Goal: Transaction & Acquisition: Purchase product/service

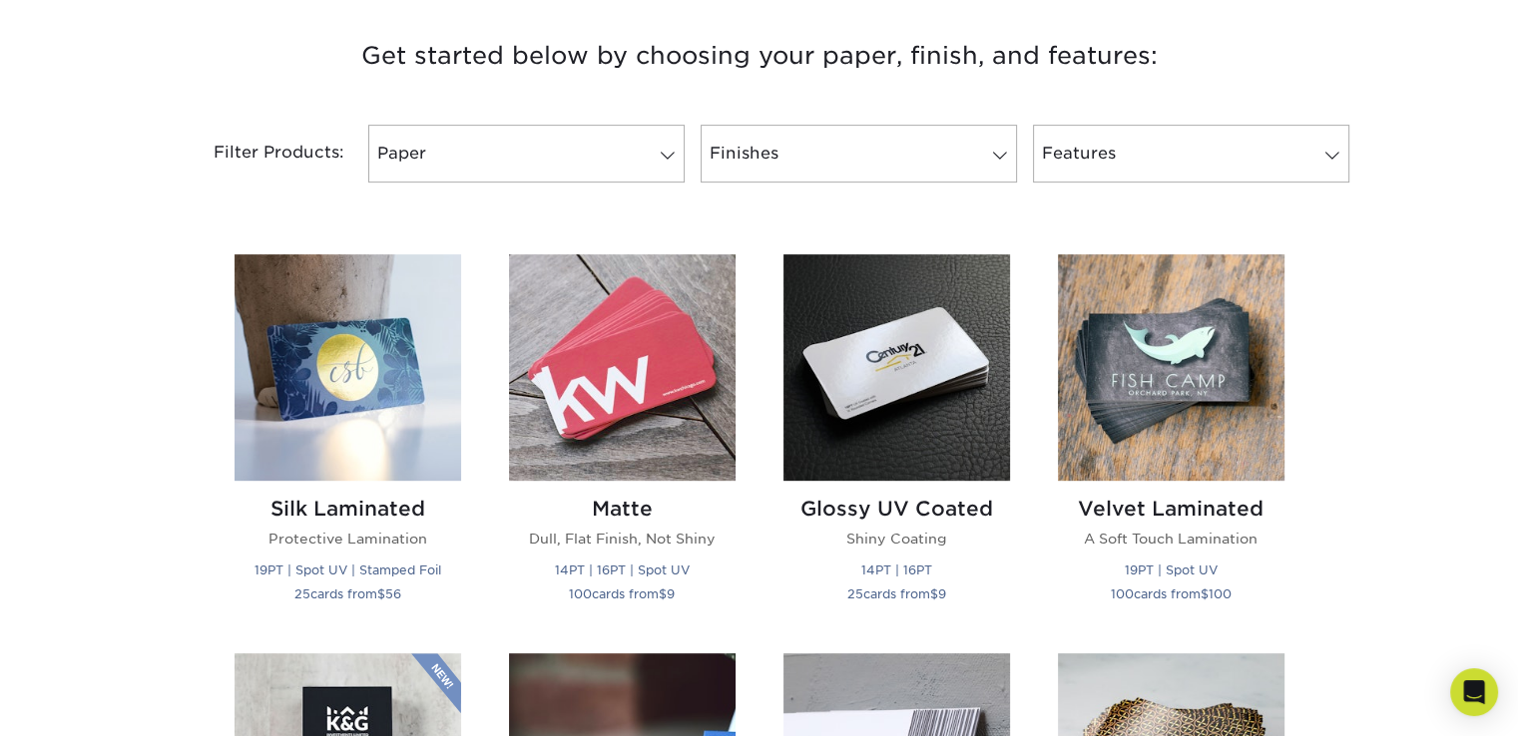
scroll to position [756, 0]
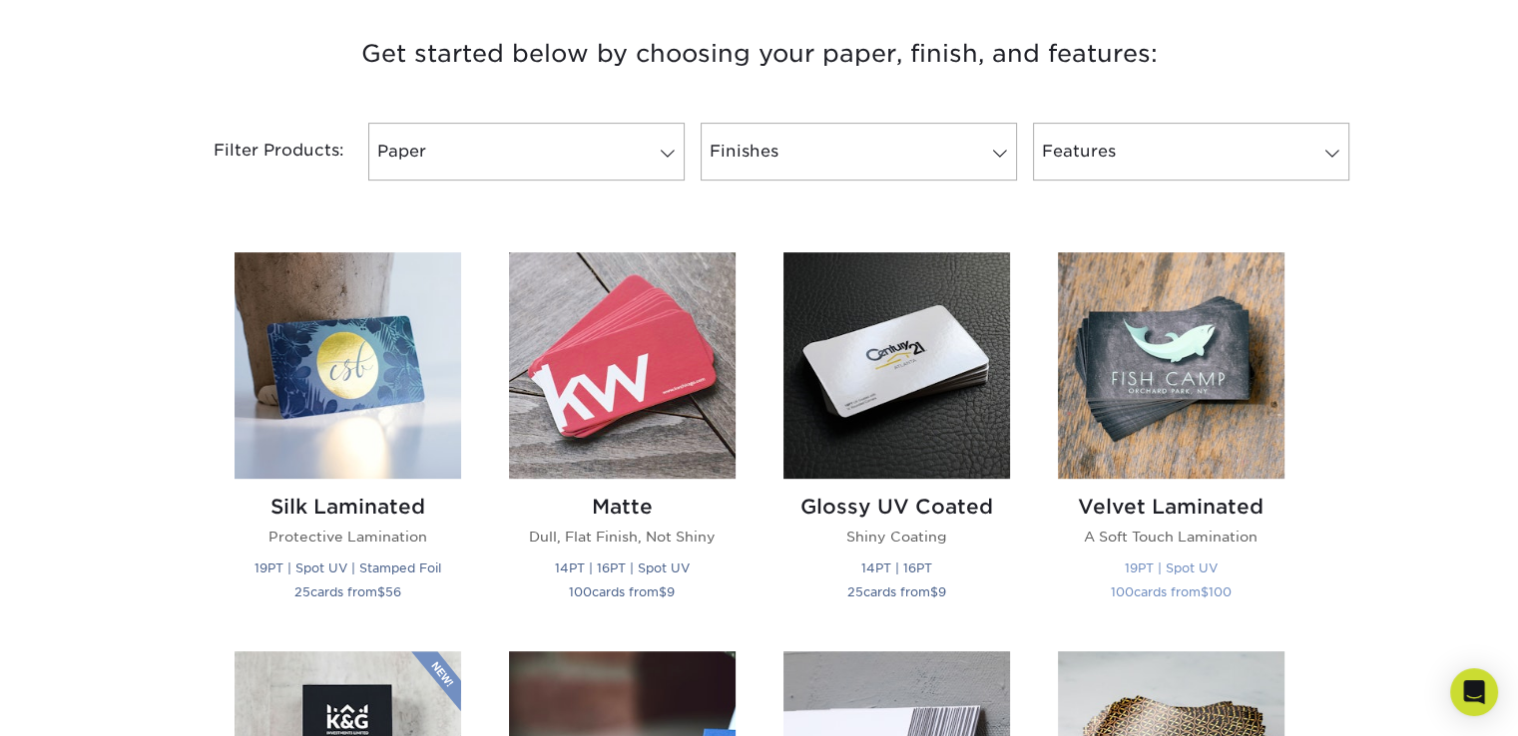
click at [1082, 419] on img at bounding box center [1171, 365] width 227 height 227
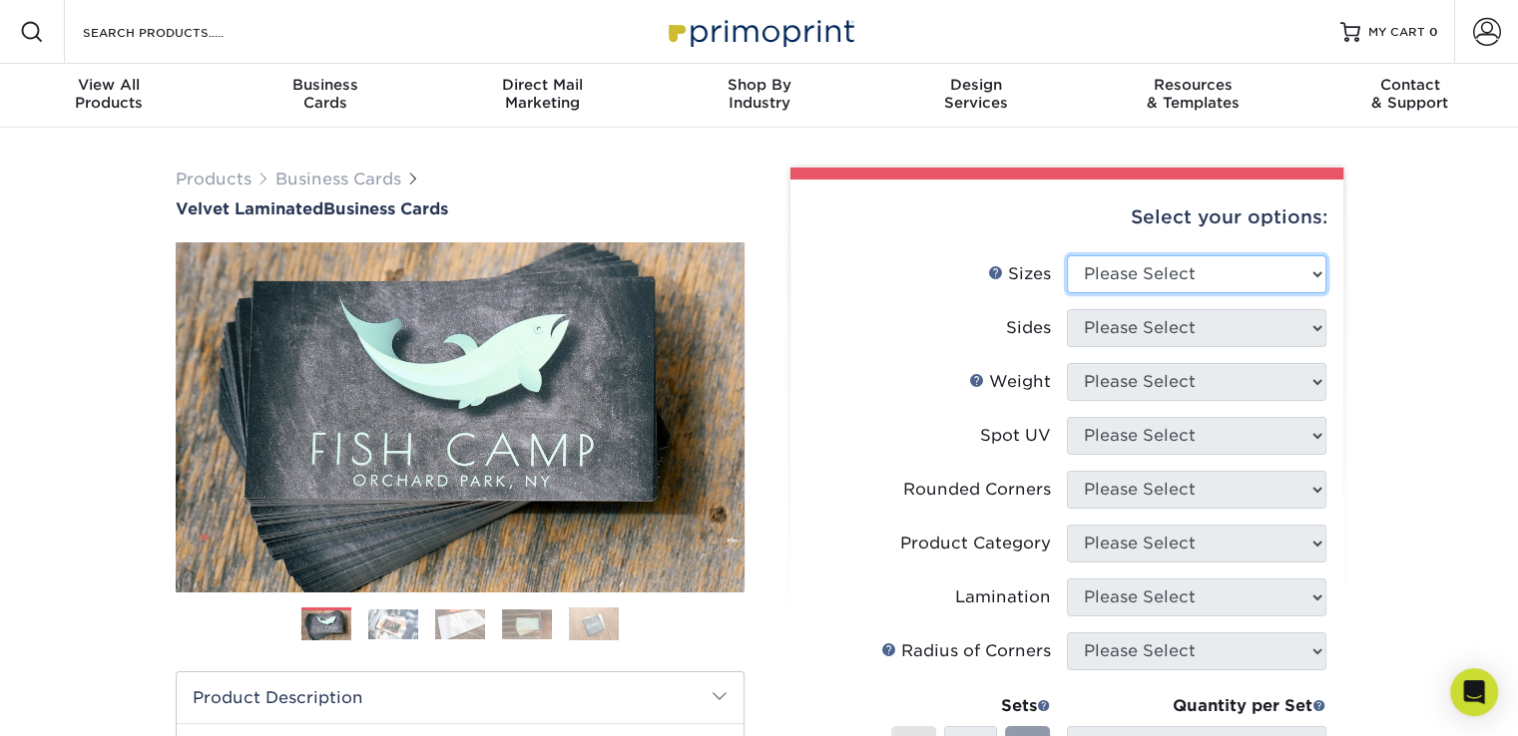
click at [1217, 266] on select "Please Select 1.5" x 3.5" - Mini 1.75" x 3.5" - Mini 2" x 2" - Square 2" x 3" -…" at bounding box center [1196, 274] width 259 height 38
select select "2.00x3.50"
click at [1067, 255] on select "Please Select 1.5" x 3.5" - Mini 1.75" x 3.5" - Mini 2" x 2" - Square 2" x 3" -…" at bounding box center [1196, 274] width 259 height 38
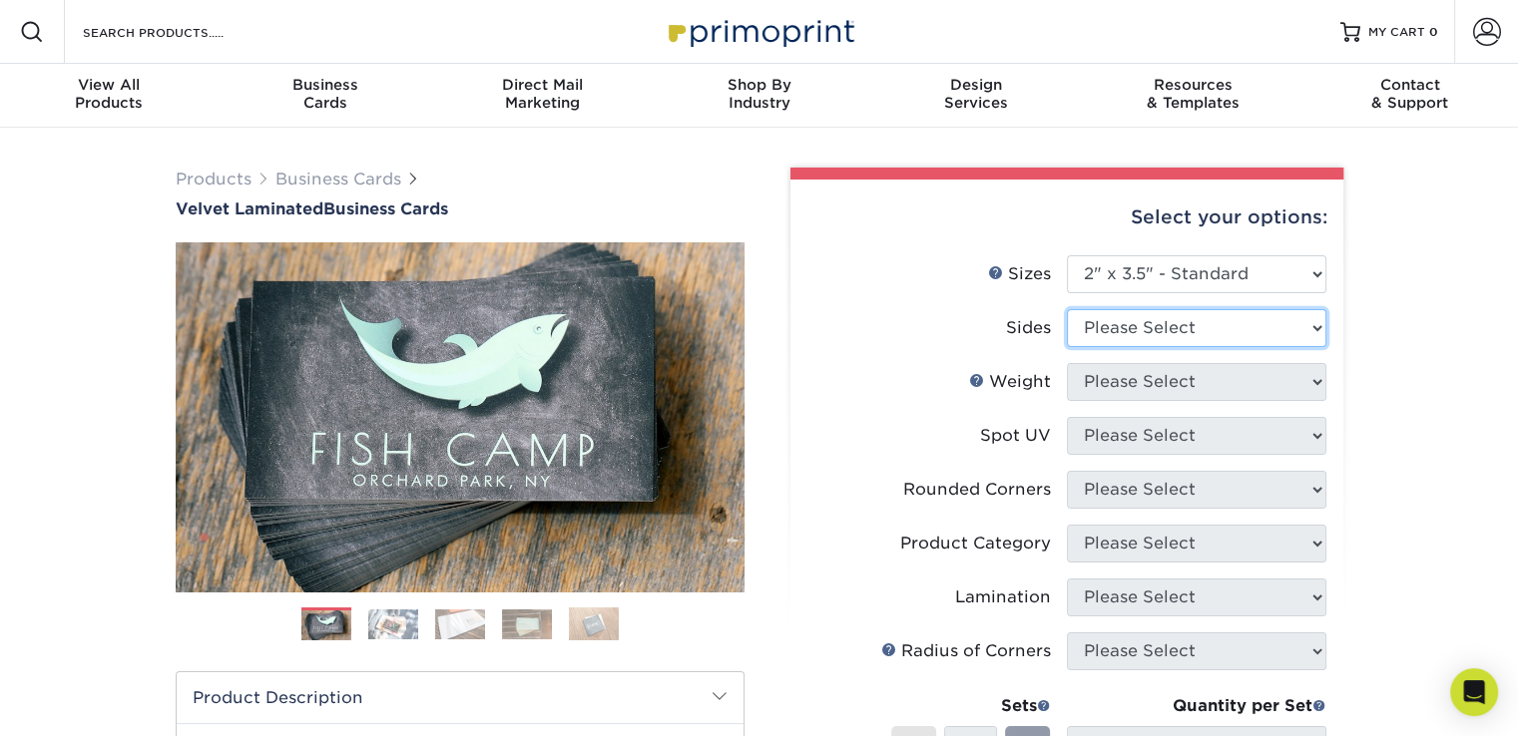
click at [1205, 335] on select "Please Select Print Both Sides Print Front Only" at bounding box center [1196, 328] width 259 height 38
select select "32d3c223-f82c-492b-b915-ba065a00862f"
click at [1067, 309] on select "Please Select Print Both Sides Print Front Only" at bounding box center [1196, 328] width 259 height 38
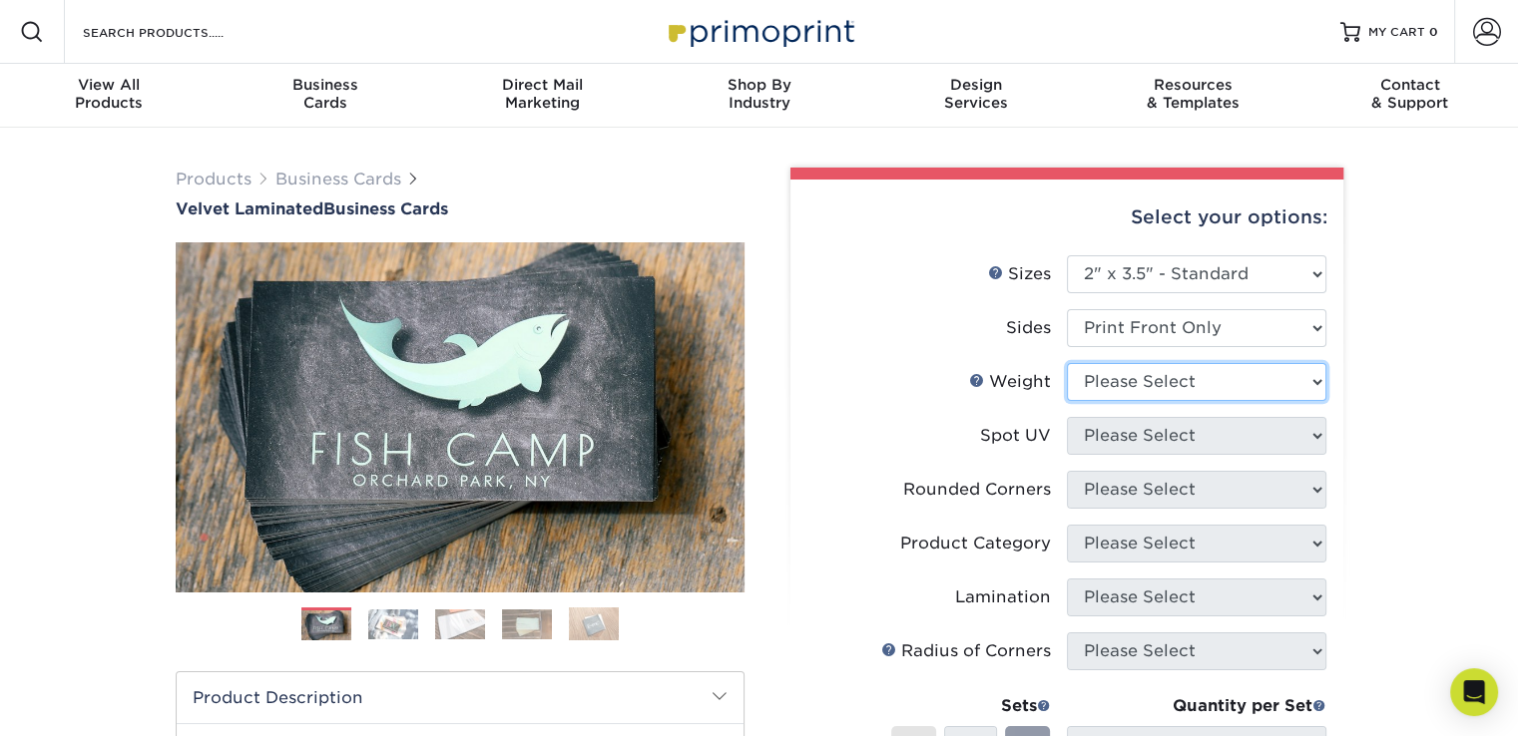
click at [1203, 394] on select "Please Select 16PT" at bounding box center [1196, 382] width 259 height 38
select select "16PT"
click at [1067, 363] on select "Please Select 16PT" at bounding box center [1196, 382] width 259 height 38
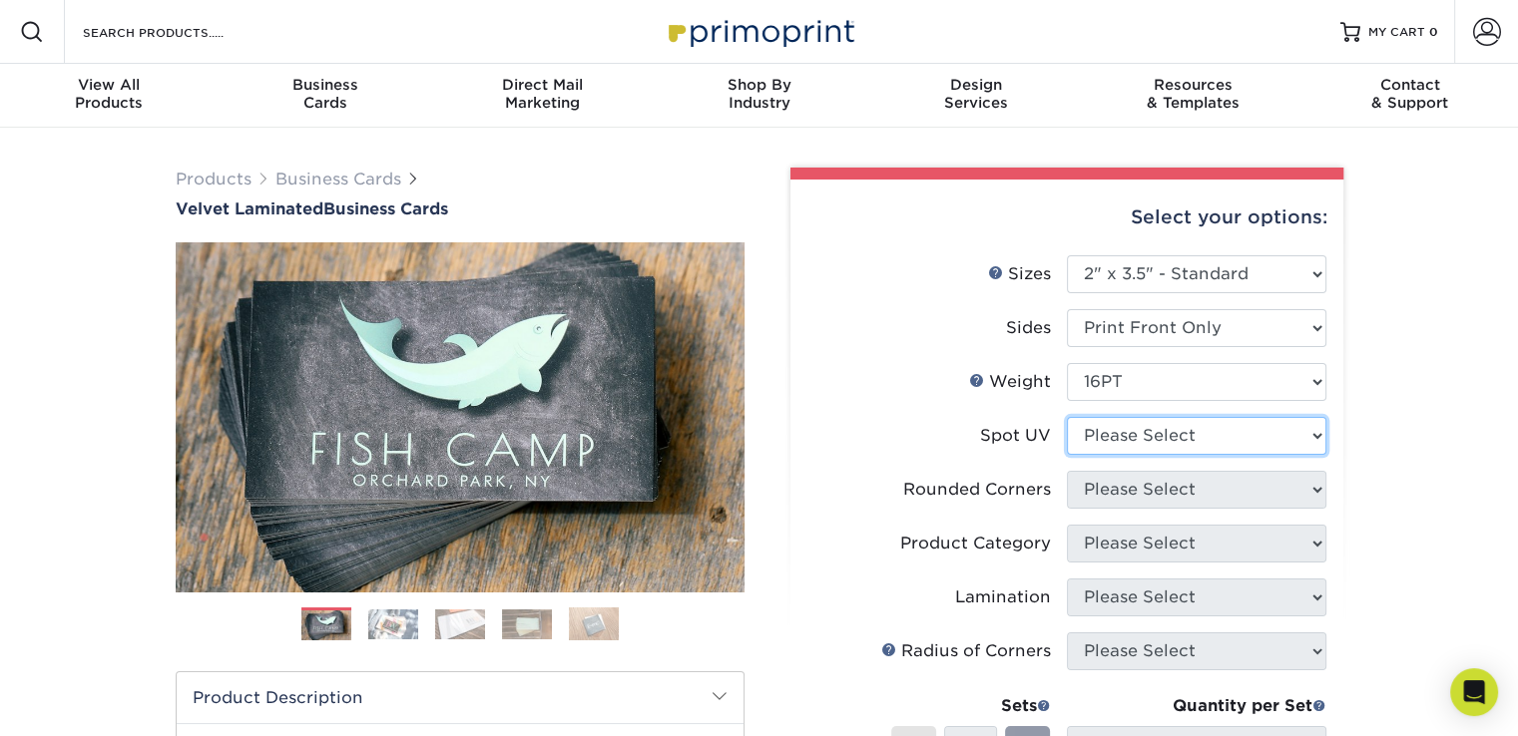
click at [1213, 435] on select "Please Select No Spot UV Front Only" at bounding box center [1196, 436] width 259 height 38
click at [1115, 455] on li "Spot UV Please Select No Spot UV Front Only" at bounding box center [1066, 444] width 519 height 54
click at [1113, 440] on select "Please Select No Spot UV Front Only" at bounding box center [1196, 436] width 259 height 38
select select "1"
click at [1067, 417] on select "Please Select No Spot UV Front Only" at bounding box center [1196, 436] width 259 height 38
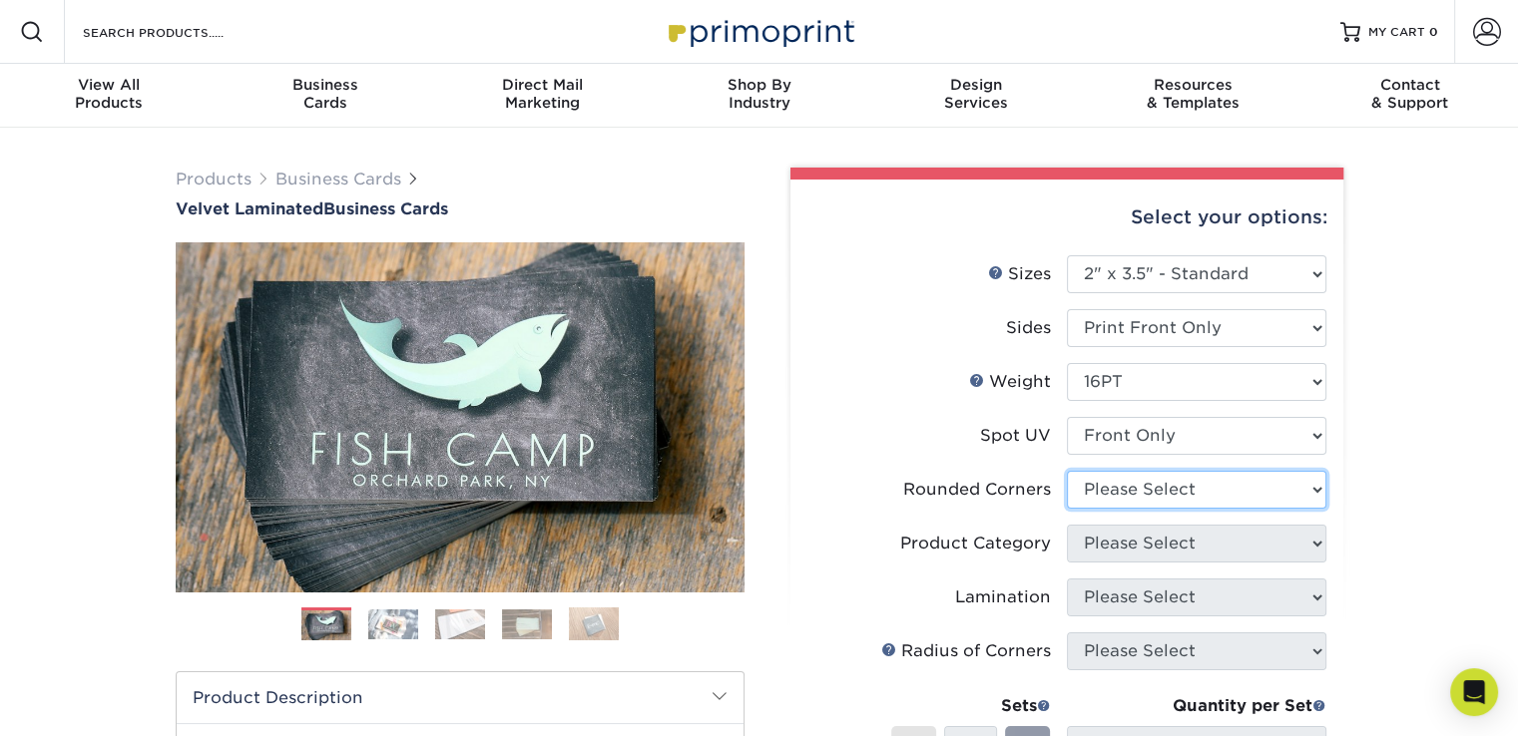
click at [1127, 492] on select "Please Select Yes - Round 2 Corners Yes - Round 4 Corners No" at bounding box center [1196, 490] width 259 height 38
select select "7672df9e-0e0a-464d-8e1f-920c575e4da3"
click at [1067, 471] on select "Please Select Yes - Round 2 Corners Yes - Round 4 Corners No" at bounding box center [1196, 490] width 259 height 38
